Goal: Transaction & Acquisition: Purchase product/service

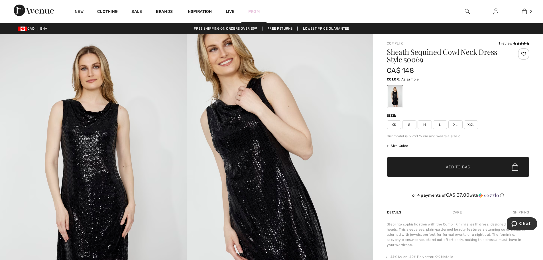
click at [253, 10] on link "Prom" at bounding box center [253, 12] width 11 height 6
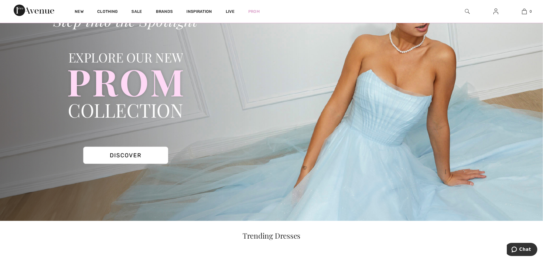
scroll to position [86, 0]
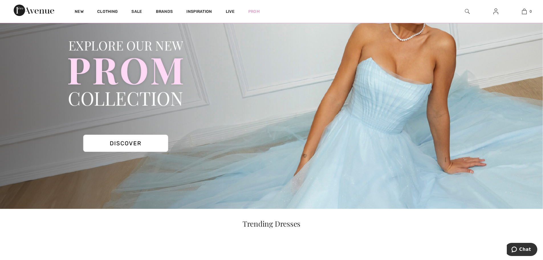
click at [138, 144] on img at bounding box center [271, 78] width 543 height 260
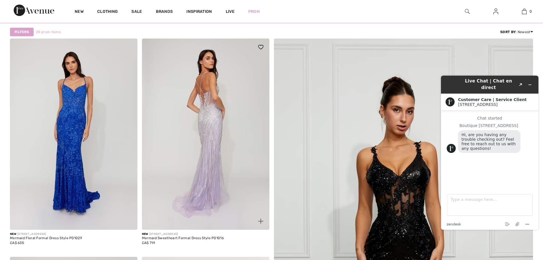
scroll to position [257, 0]
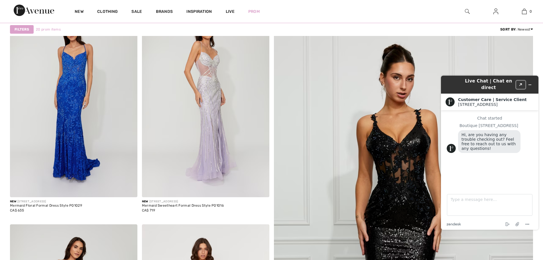
click at [521, 83] on icon "Created with Sketch." at bounding box center [520, 84] width 3 height 3
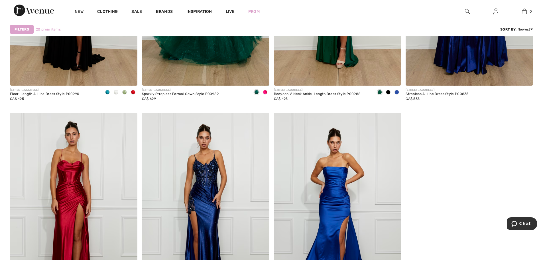
scroll to position [1227, 0]
